Goal: Information Seeking & Learning: Learn about a topic

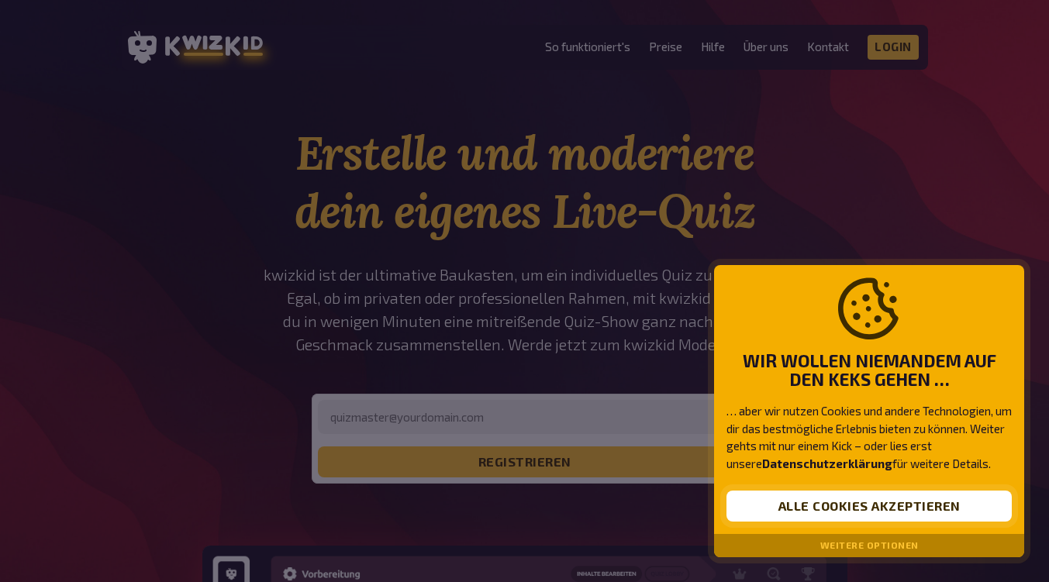
click at [829, 508] on button "Alle Cookies akzeptieren" at bounding box center [869, 506] width 285 height 31
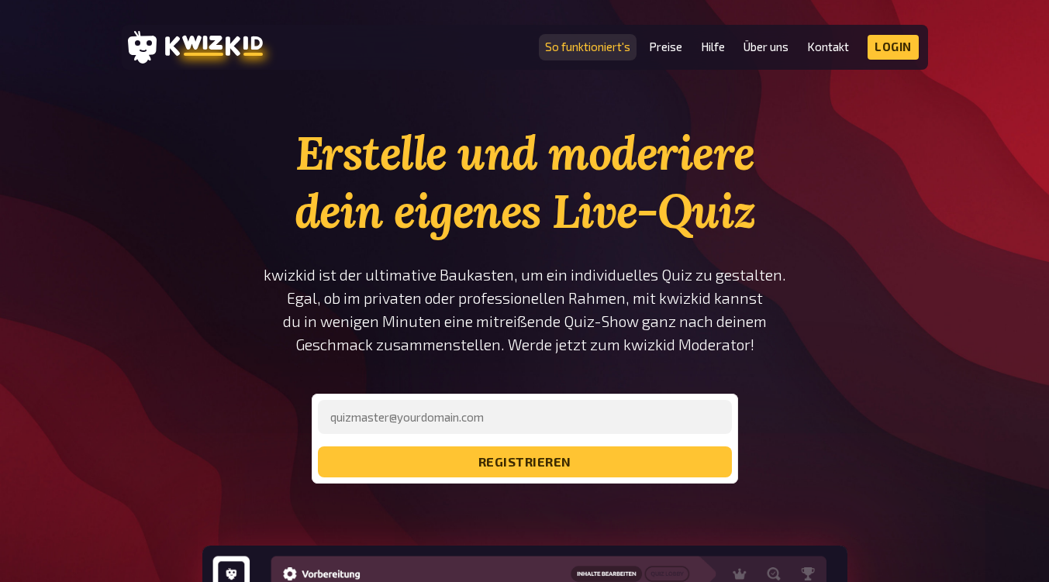
click at [599, 46] on link "So funktioniert's" at bounding box center [587, 46] width 85 height 13
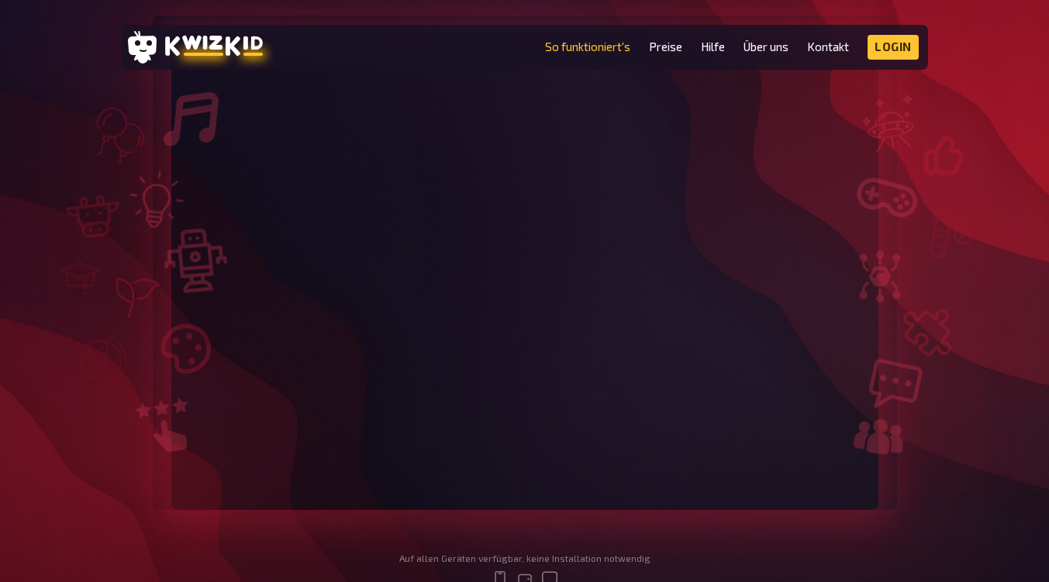
scroll to position [103, 0]
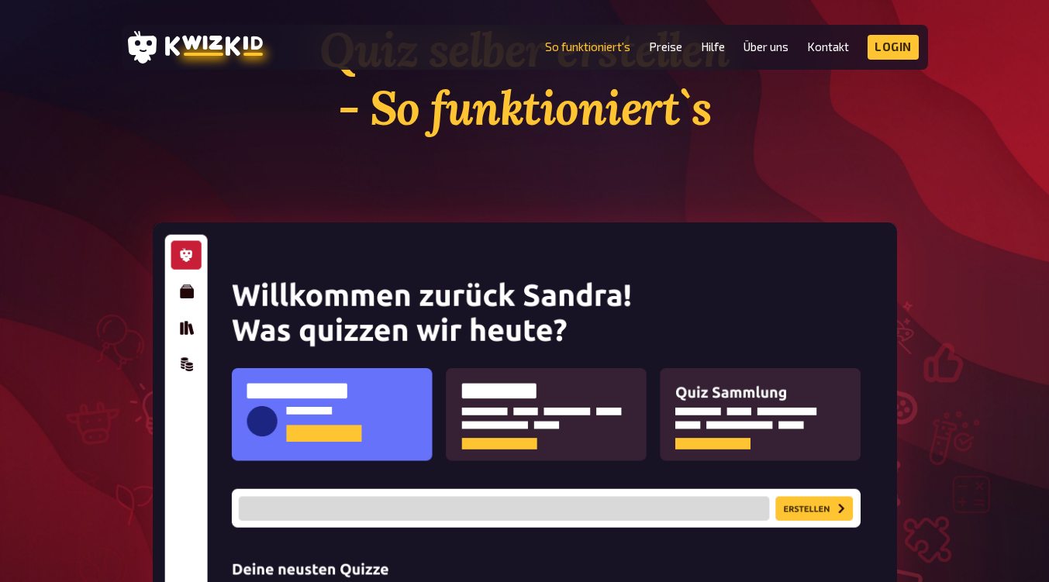
click at [183, 293] on img at bounding box center [525, 478] width 744 height 510
click at [670, 50] on link "Preise" at bounding box center [665, 46] width 33 height 13
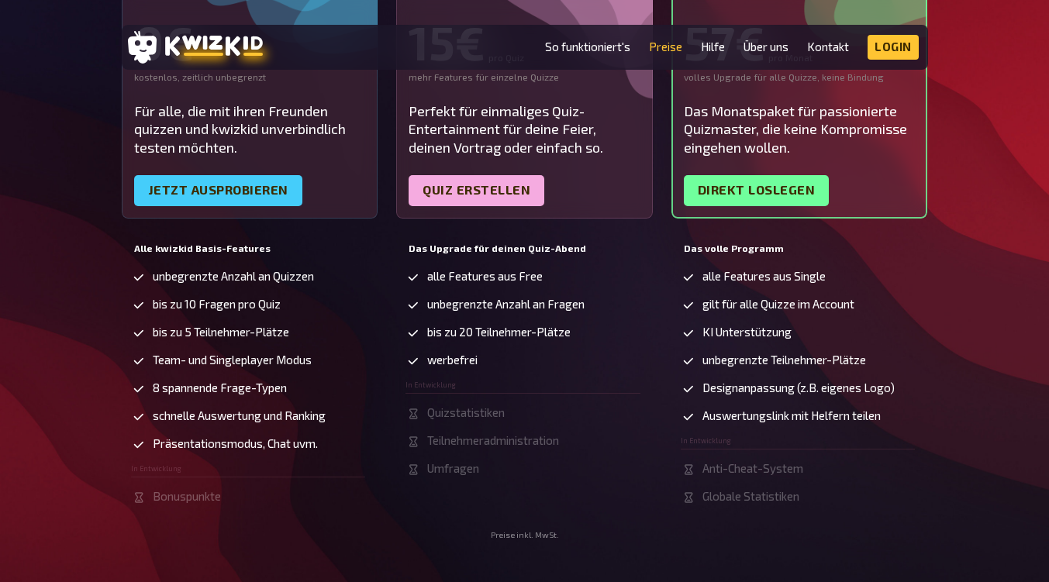
scroll to position [206, 0]
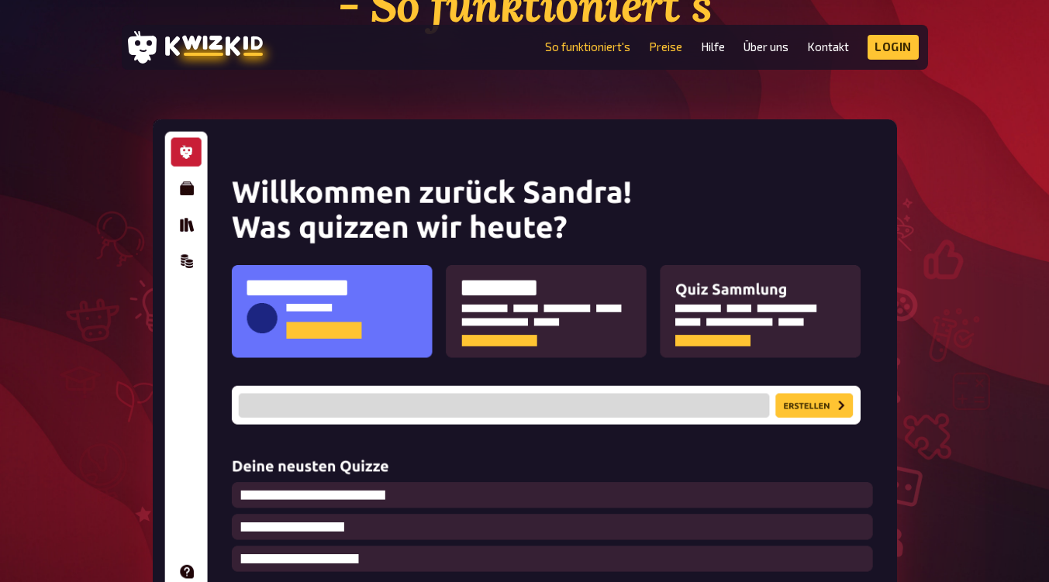
scroll to position [103, 0]
